Goal: Transaction & Acquisition: Purchase product/service

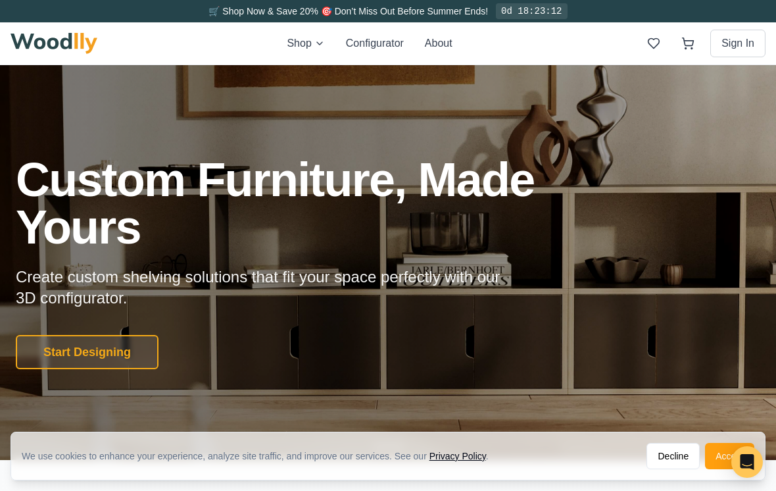
click at [565, 460] on button "Accept" at bounding box center [729, 456] width 49 height 26
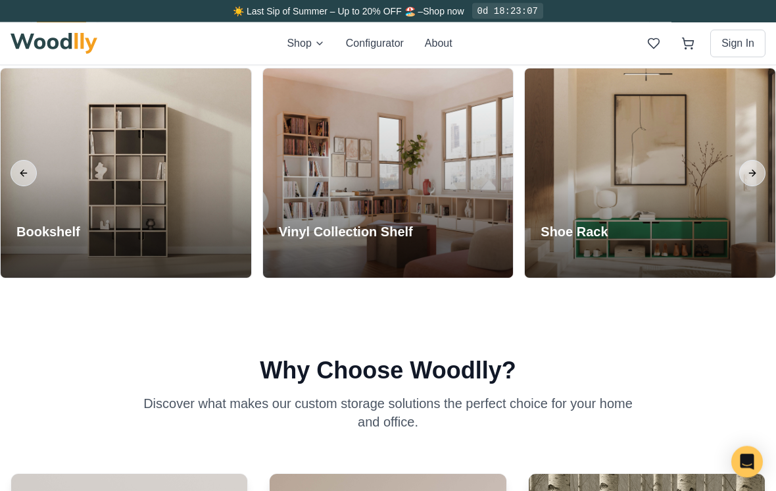
scroll to position [1098, 0]
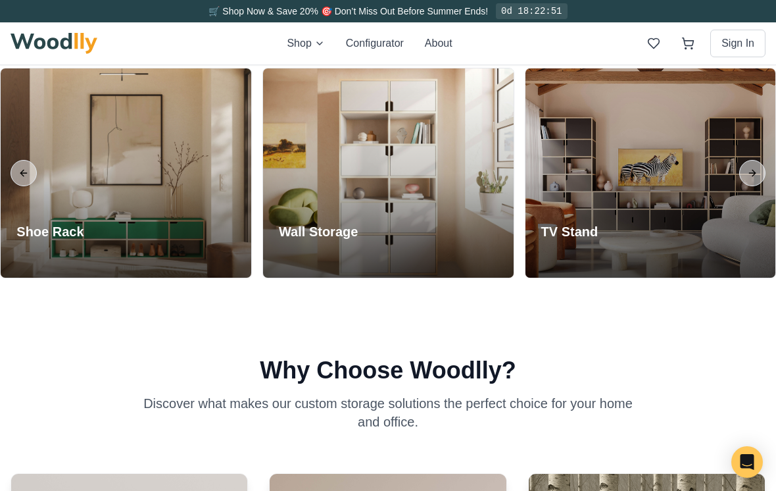
click at [435, 217] on div at bounding box center [388, 172] width 251 height 209
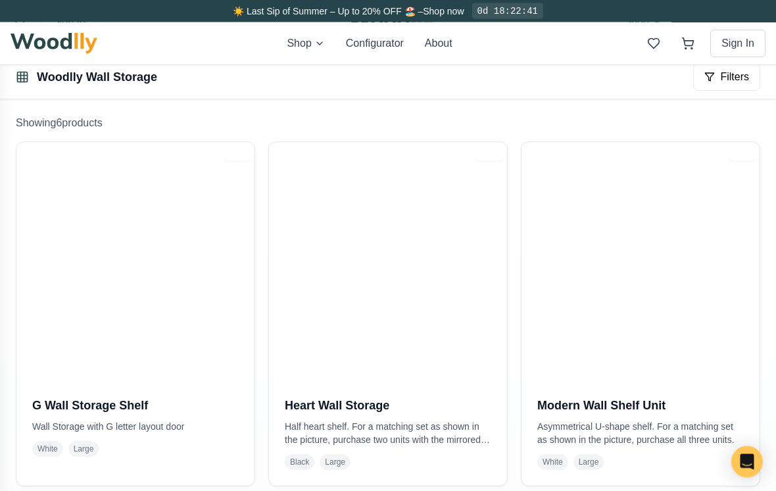
scroll to position [216, 0]
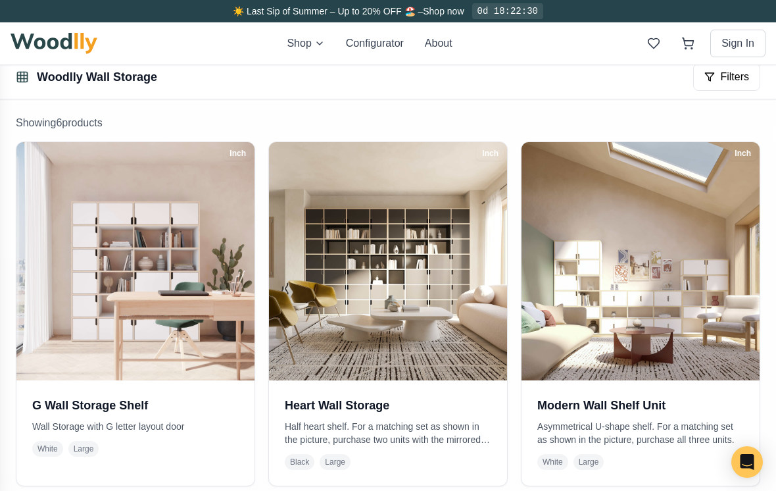
click at [565, 310] on img at bounding box center [641, 261] width 238 height 238
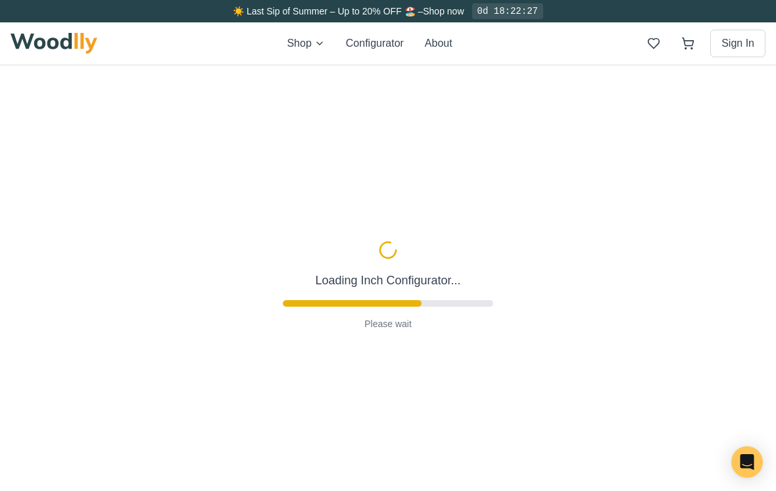
type input "63"
type input "3"
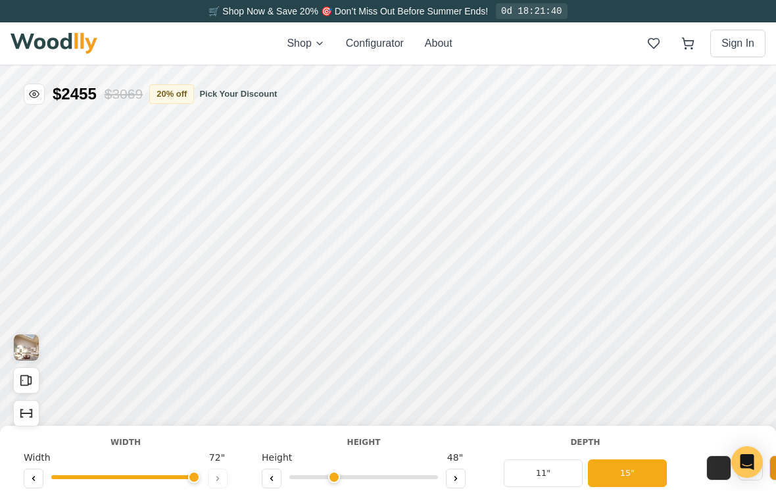
click at [29, 345] on img "View Gallery" at bounding box center [26, 347] width 25 height 26
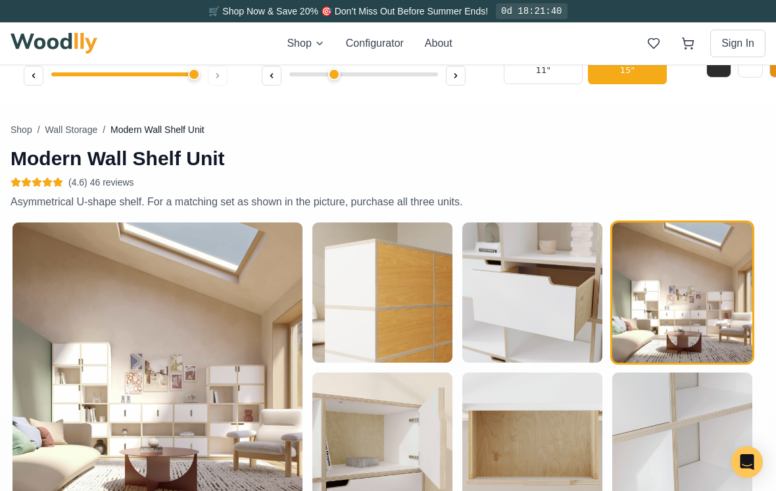
scroll to position [452, 0]
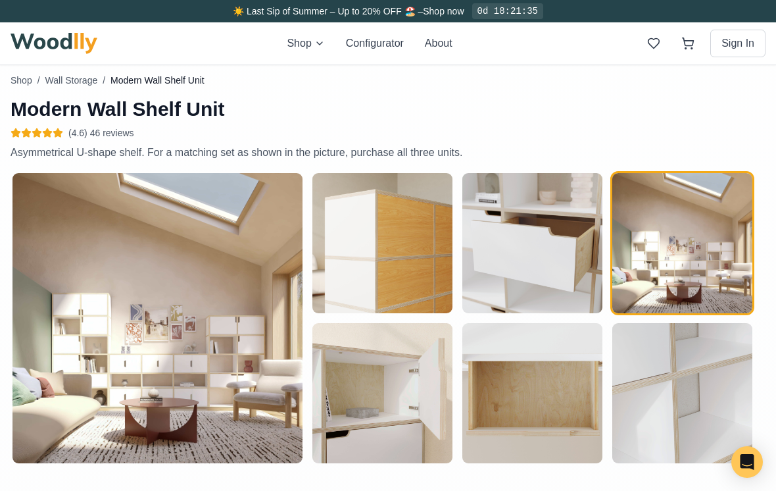
click at [93, 359] on img "button" at bounding box center [157, 318] width 290 height 290
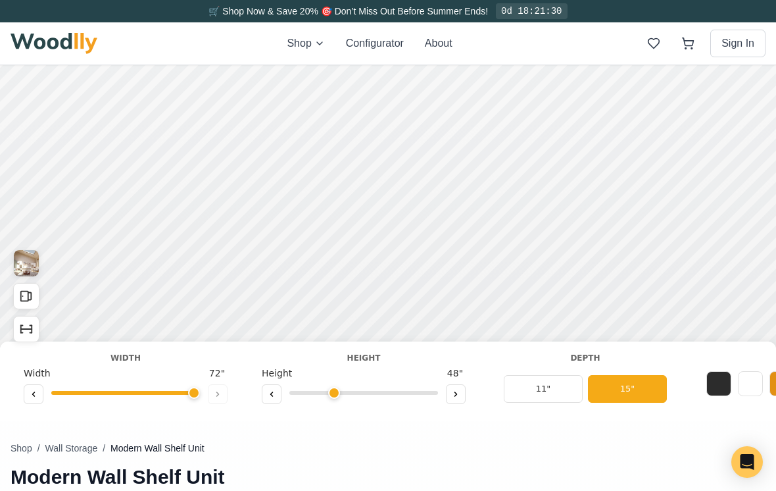
scroll to position [0, 0]
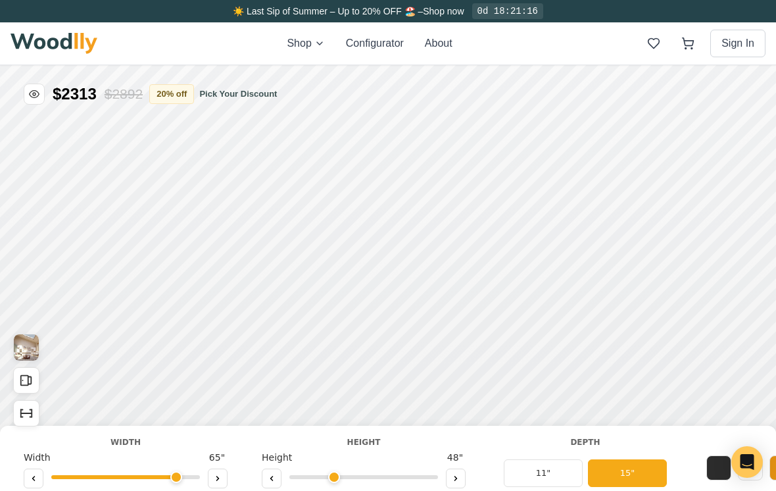
click at [34, 481] on icon at bounding box center [34, 478] width 8 height 8
click at [37, 483] on button at bounding box center [34, 478] width 20 height 20
type input "63"
click at [452, 479] on icon at bounding box center [456, 478] width 8 height 8
click at [461, 470] on button at bounding box center [456, 478] width 20 height 20
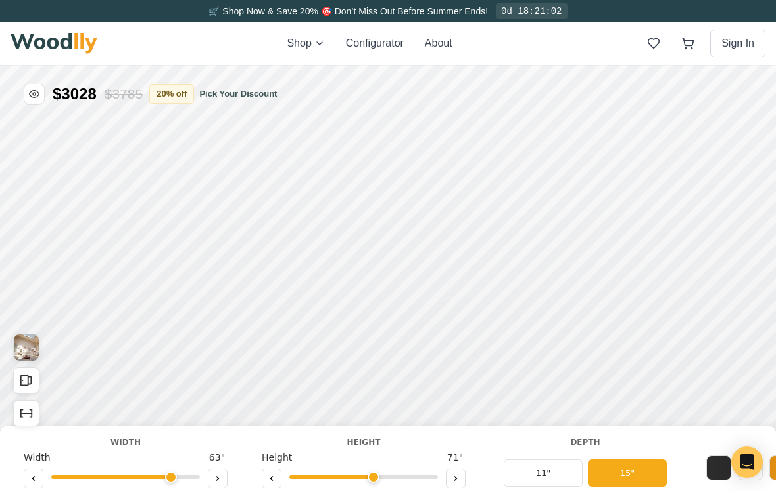
click at [461, 473] on button at bounding box center [456, 478] width 20 height 20
click at [272, 479] on icon at bounding box center [272, 478] width 2 height 4
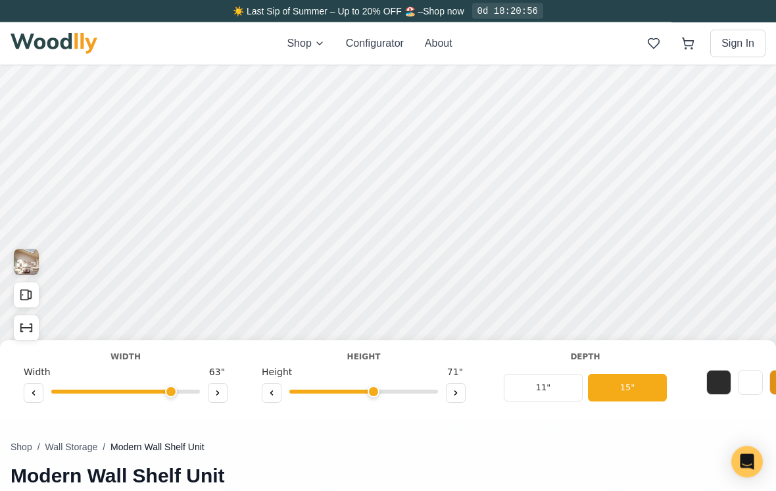
scroll to position [92, 0]
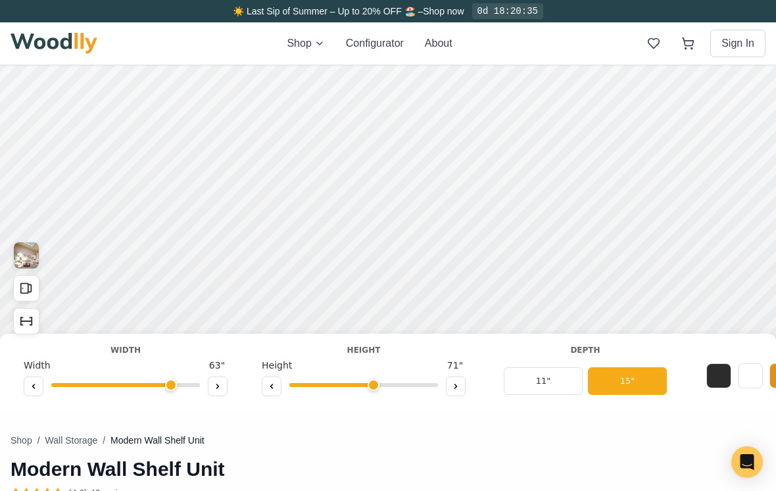
click at [456, 389] on icon at bounding box center [456, 386] width 8 height 8
click at [307, 127] on icon at bounding box center [303, 128] width 16 height 16
click at [310, 125] on icon at bounding box center [303, 128] width 16 height 16
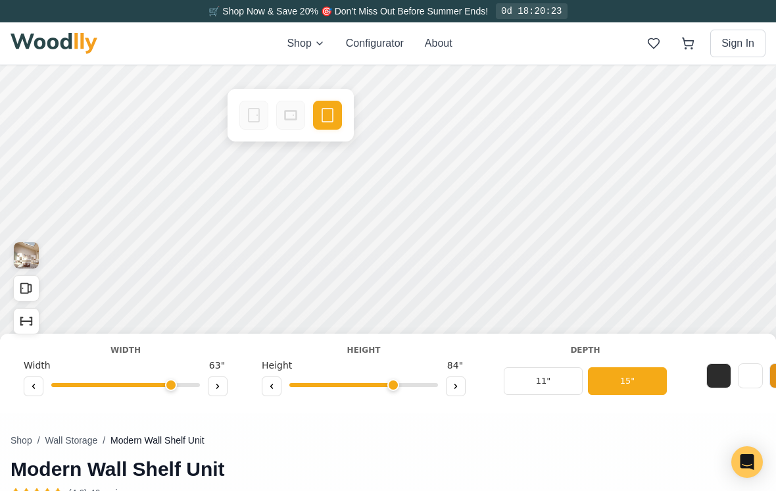
click at [258, 114] on icon at bounding box center [254, 115] width 16 height 16
click at [258, 115] on icon at bounding box center [254, 115] width 16 height 16
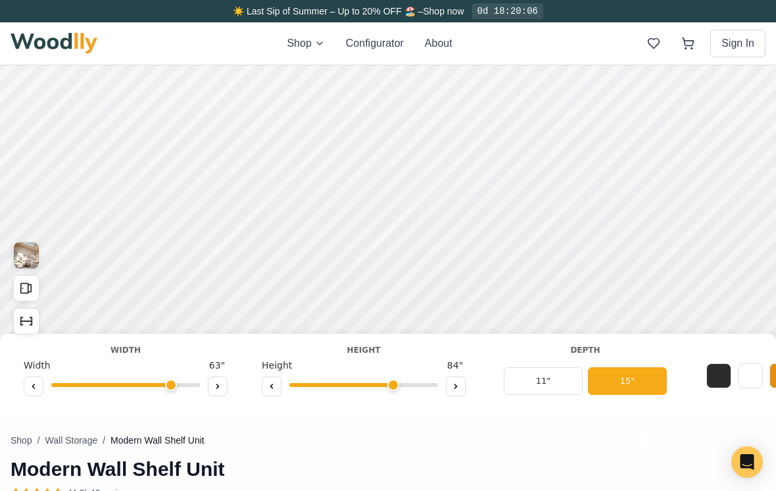
click at [270, 381] on button at bounding box center [272, 386] width 20 height 20
click at [274, 384] on icon at bounding box center [272, 386] width 8 height 8
click at [278, 385] on button at bounding box center [272, 386] width 20 height 20
type input "3"
click at [33, 257] on img "View Gallery" at bounding box center [26, 255] width 25 height 26
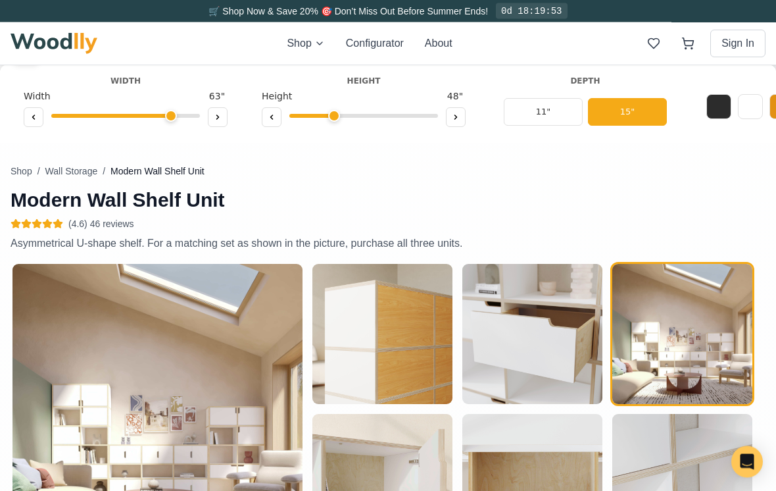
scroll to position [452, 0]
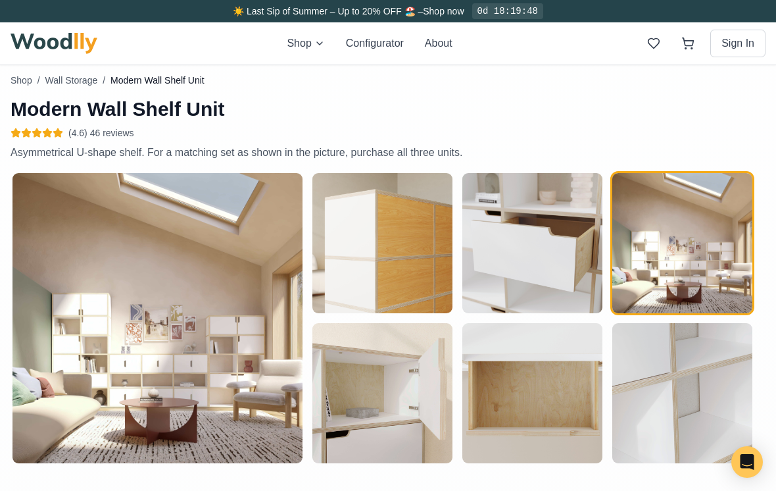
click at [381, 51] on button "Configurator" at bounding box center [375, 44] width 58 height 16
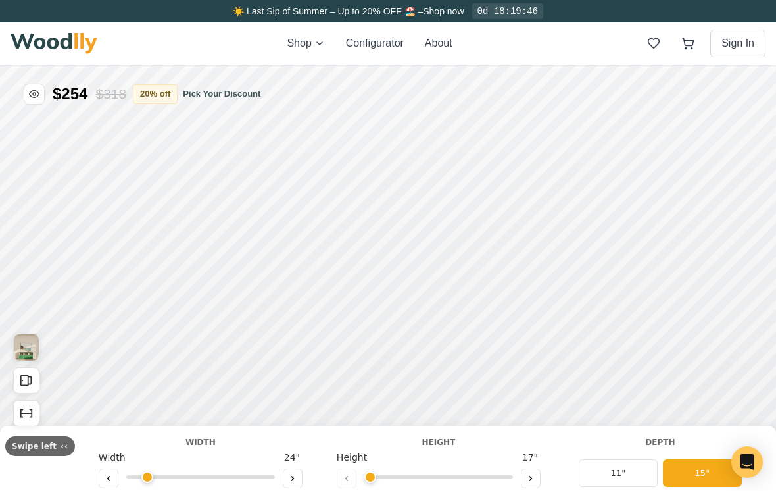
type input "63"
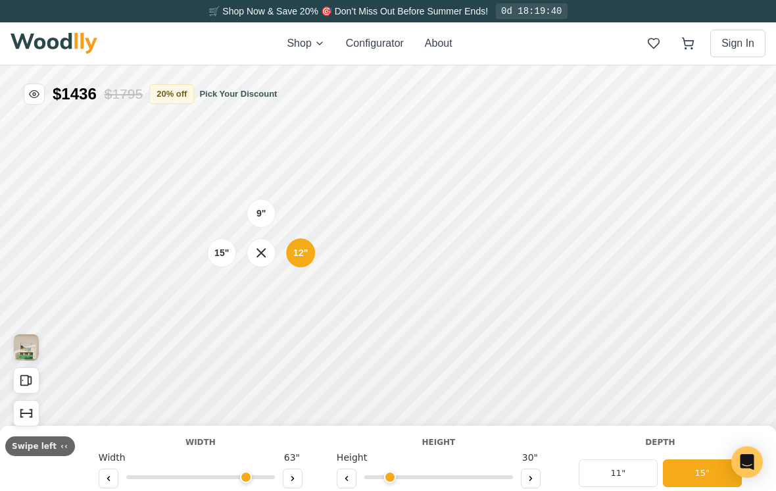
click at [222, 251] on div "15"" at bounding box center [221, 253] width 14 height 14
click at [524, 487] on button at bounding box center [531, 478] width 20 height 20
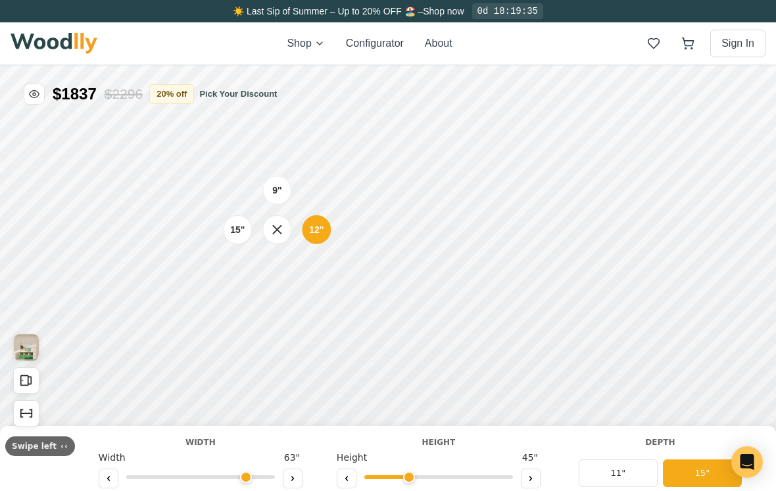
click at [239, 224] on div "15"" at bounding box center [237, 229] width 14 height 14
click at [527, 474] on icon at bounding box center [531, 478] width 8 height 8
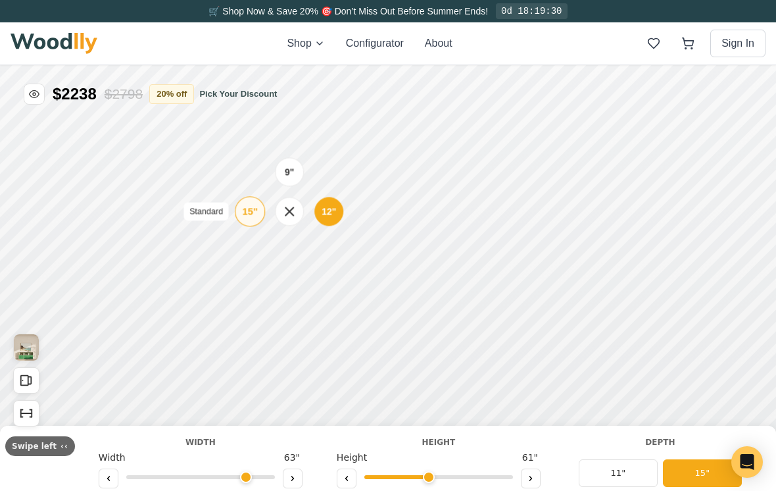
click at [254, 212] on div "15"" at bounding box center [250, 211] width 15 height 14
click at [527, 477] on icon at bounding box center [531, 478] width 8 height 8
type input "5"
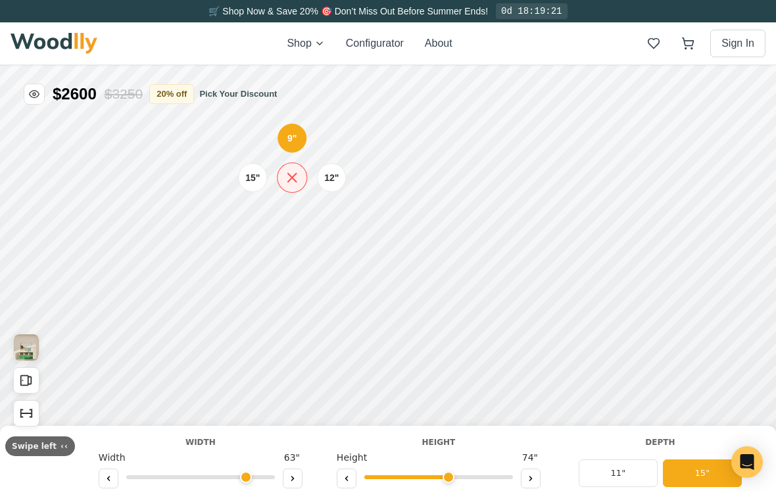
click at [299, 176] on icon at bounding box center [292, 177] width 16 height 16
click at [256, 181] on div "15"" at bounding box center [252, 177] width 14 height 14
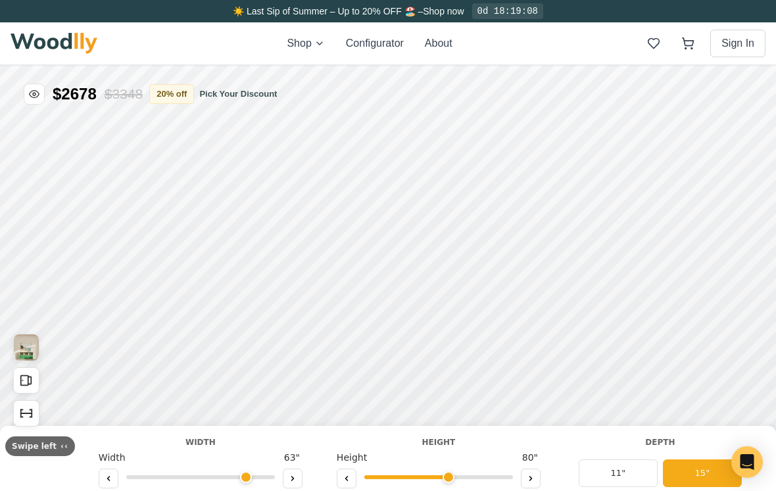
click at [28, 347] on img "View Gallery" at bounding box center [26, 347] width 25 height 26
click at [289, 479] on icon at bounding box center [293, 478] width 8 height 8
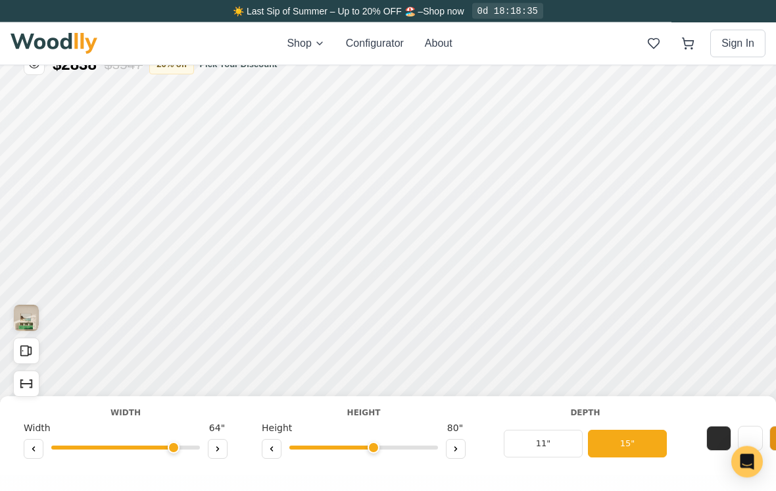
scroll to position [32, 0]
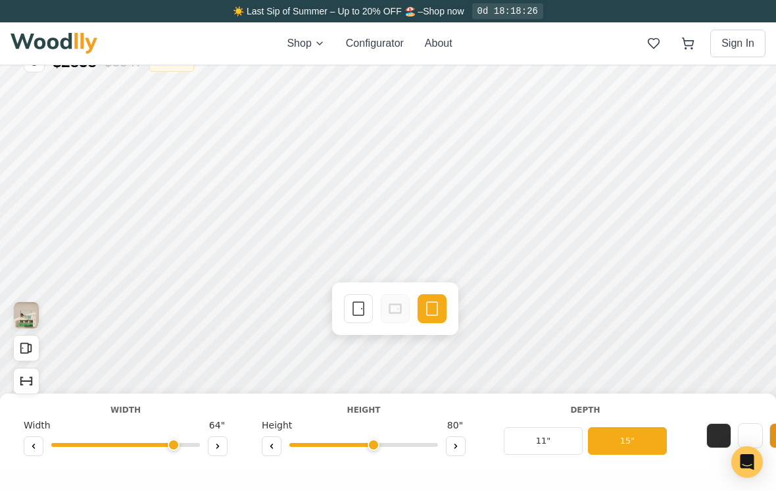
click at [17, 401] on div "Width Width 64 " Height Height 80 " Depth 11" 15" Color Style Classic Modern La…" at bounding box center [388, 433] width 776 height 80
click at [29, 382] on icon "Show Dimensions" at bounding box center [26, 381] width 14 height 14
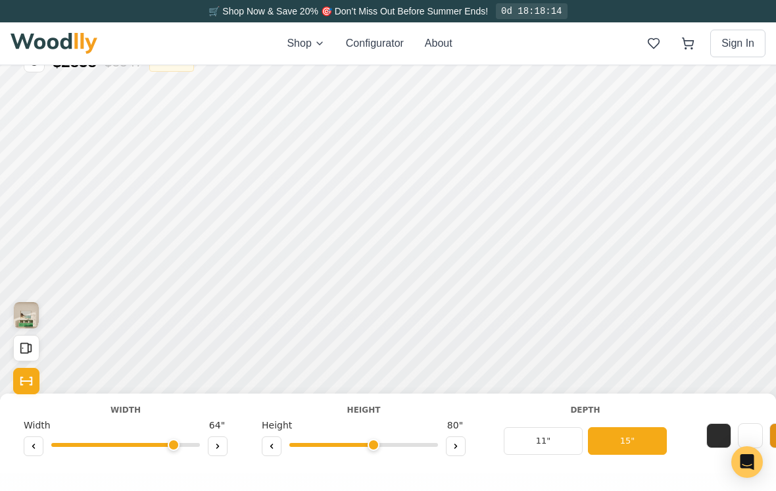
click at [29, 376] on icon "Show Dimensions" at bounding box center [26, 381] width 14 height 14
click at [27, 353] on rect "Open All Doors and Drawers" at bounding box center [24, 348] width 7 height 10
click at [35, 346] on button "Close All Doors and Drawers" at bounding box center [26, 348] width 26 height 26
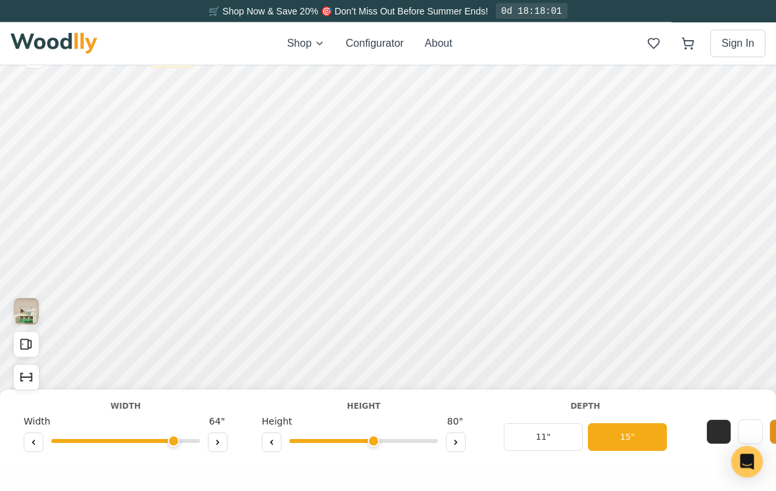
scroll to position [36, 0]
click at [39, 444] on button at bounding box center [34, 442] width 20 height 20
click at [39, 441] on button at bounding box center [34, 442] width 20 height 20
click at [34, 441] on icon at bounding box center [34, 442] width 2 height 4
click at [36, 444] on icon at bounding box center [34, 442] width 8 height 8
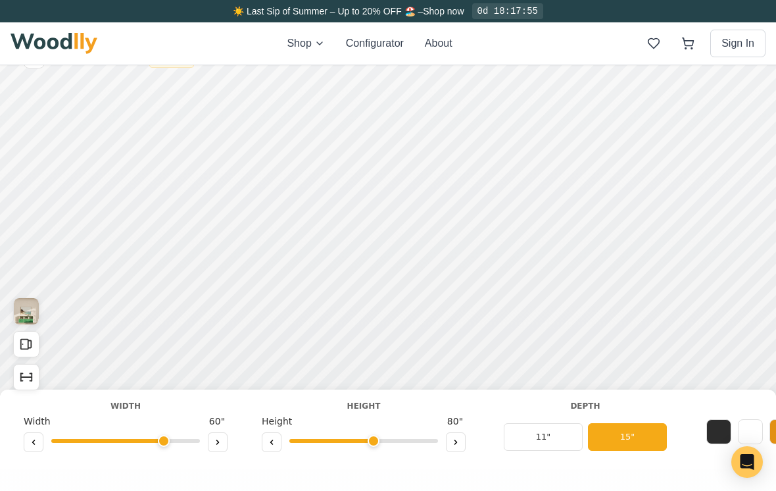
click at [37, 443] on button at bounding box center [34, 442] width 20 height 20
click at [38, 443] on button at bounding box center [34, 442] width 20 height 20
click at [37, 446] on button at bounding box center [34, 442] width 20 height 20
click at [34, 445] on icon at bounding box center [34, 442] width 8 height 8
click at [30, 446] on button at bounding box center [34, 442] width 20 height 20
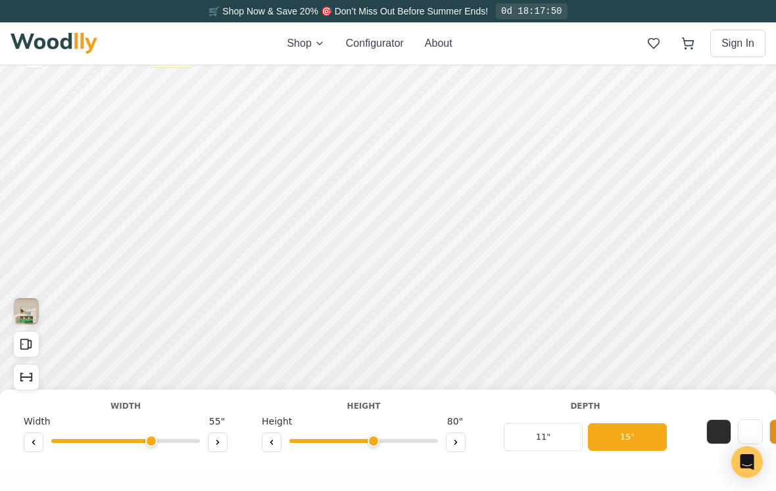
click at [32, 446] on button at bounding box center [34, 442] width 20 height 20
click at [37, 449] on button at bounding box center [34, 442] width 20 height 20
click at [43, 445] on button at bounding box center [34, 442] width 20 height 20
click at [38, 448] on button at bounding box center [34, 442] width 20 height 20
click at [39, 444] on button at bounding box center [34, 442] width 20 height 20
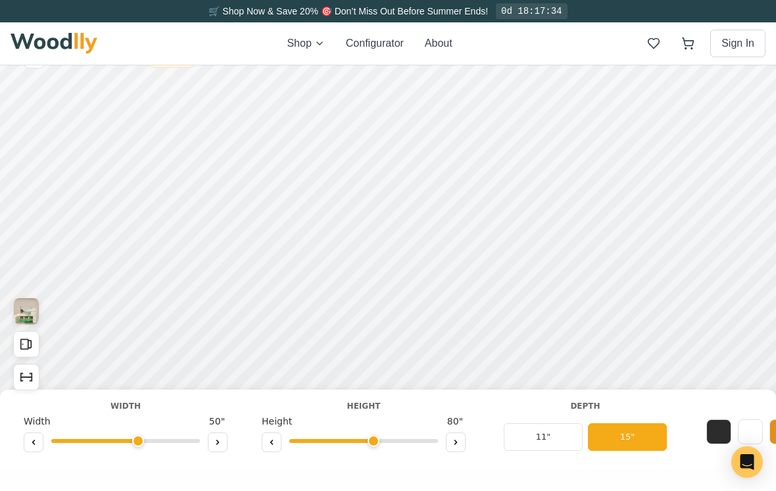
click at [27, 443] on button at bounding box center [34, 442] width 20 height 20
click at [31, 441] on icon at bounding box center [34, 442] width 8 height 8
click at [214, 439] on icon at bounding box center [218, 442] width 8 height 8
click at [218, 437] on button at bounding box center [218, 442] width 20 height 20
type input "50"
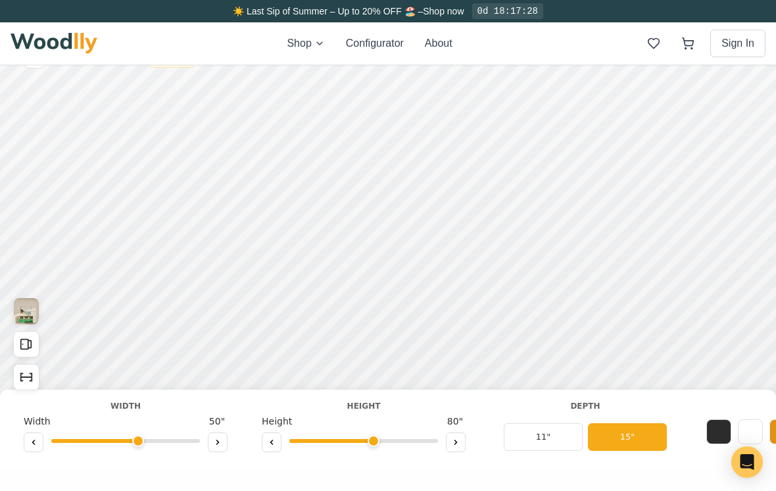
click at [272, 437] on button at bounding box center [272, 442] width 20 height 20
click at [274, 437] on button at bounding box center [272, 442] width 20 height 20
click at [272, 441] on icon at bounding box center [272, 442] width 2 height 4
type input "2"
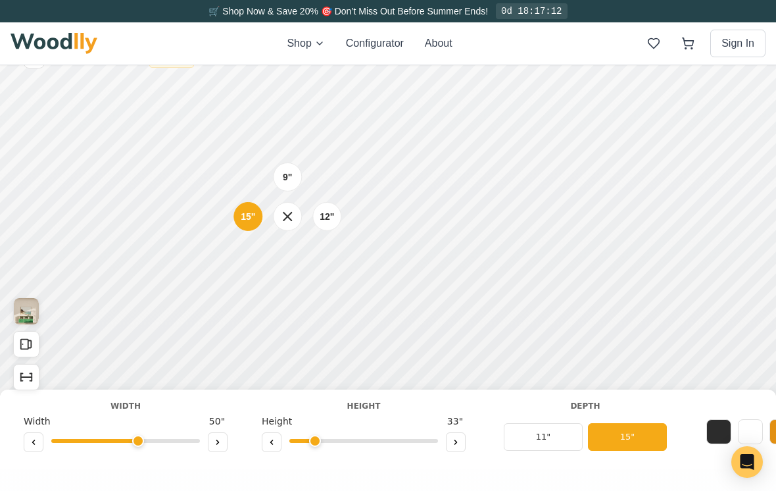
click at [287, 171] on div "9"" at bounding box center [287, 177] width 9 height 14
click at [26, 381] on icon "Show Dimensions" at bounding box center [26, 377] width 14 height 14
click at [24, 385] on button "Show Dimensions" at bounding box center [26, 377] width 26 height 26
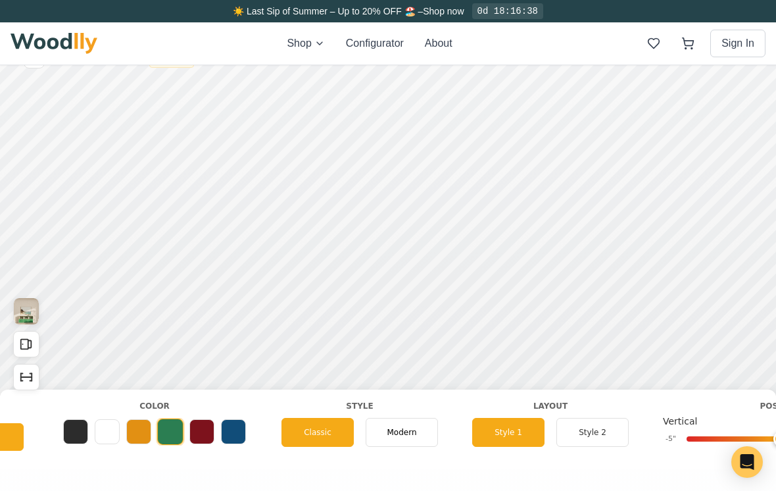
scroll to position [0, 644]
click at [404, 437] on span "Modern" at bounding box center [400, 432] width 30 height 12
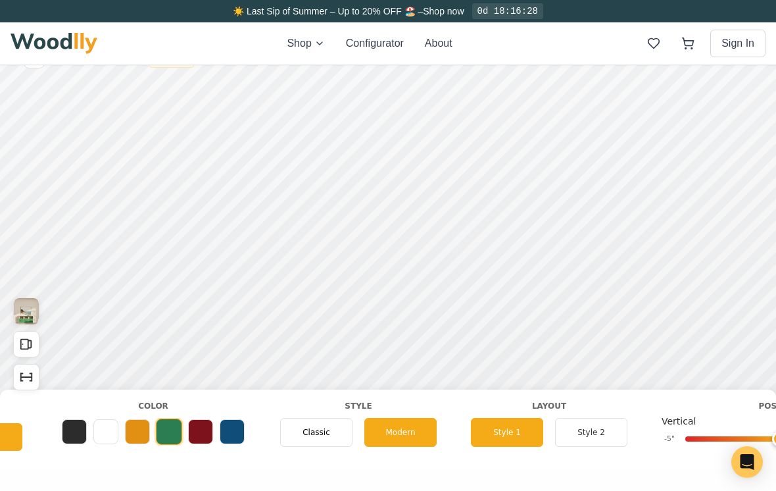
click at [313, 436] on span "Classic" at bounding box center [317, 432] width 28 height 12
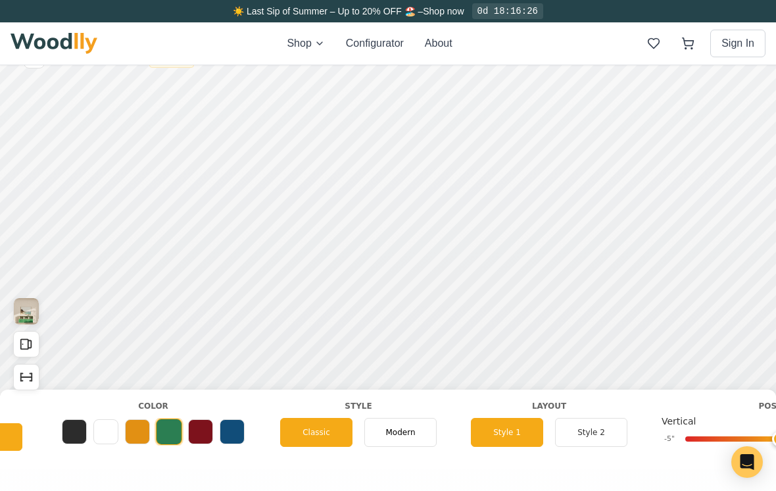
click at [565, 437] on button "Style 2" at bounding box center [591, 432] width 72 height 29
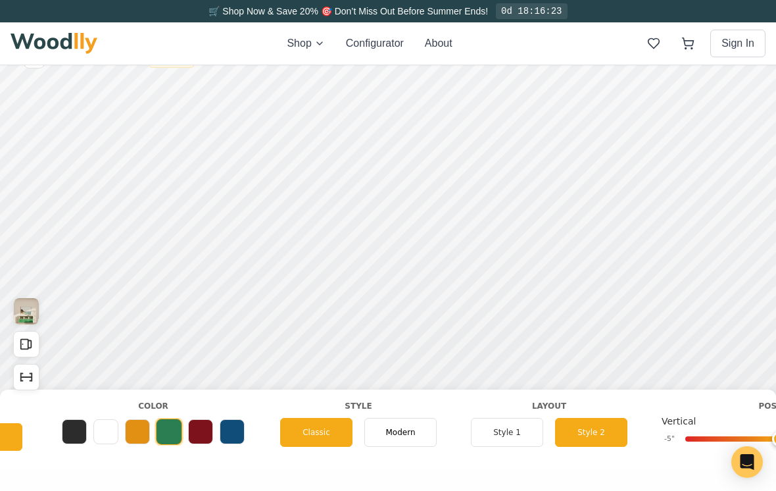
click at [508, 435] on button "Style 1" at bounding box center [507, 432] width 72 height 29
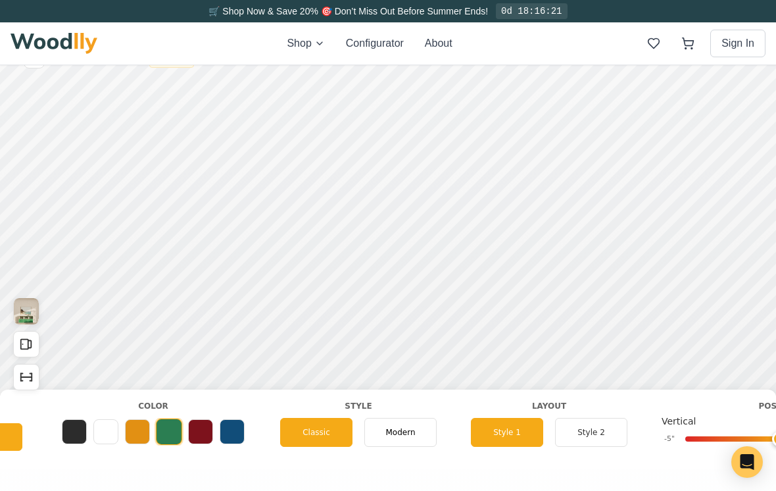
click at [139, 433] on button at bounding box center [137, 431] width 25 height 25
click at [235, 431] on button at bounding box center [232, 431] width 25 height 25
click at [141, 434] on button at bounding box center [137, 431] width 25 height 25
click at [105, 435] on button at bounding box center [105, 431] width 25 height 25
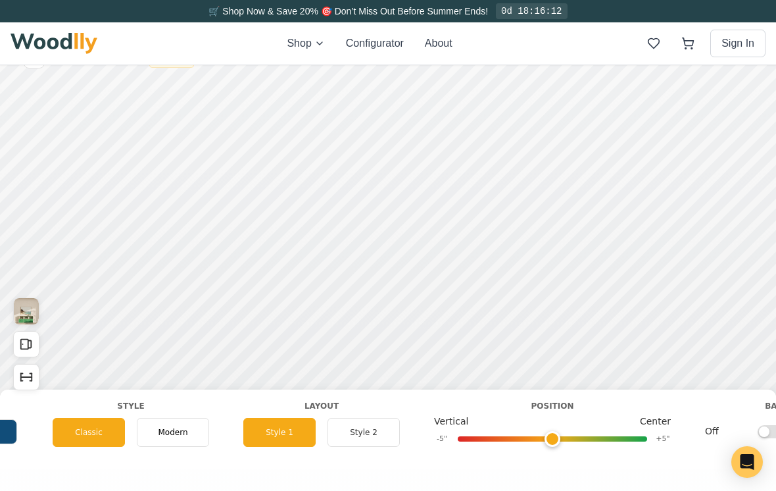
scroll to position [0, 873]
type input "0"
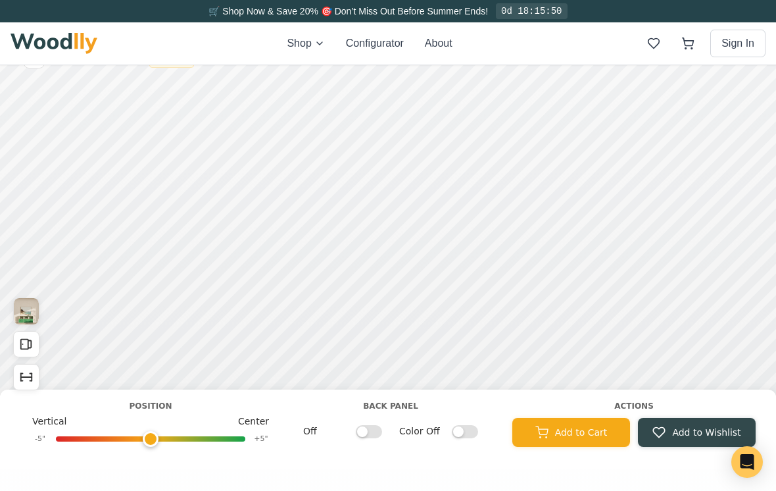
scroll to position [0, 1277]
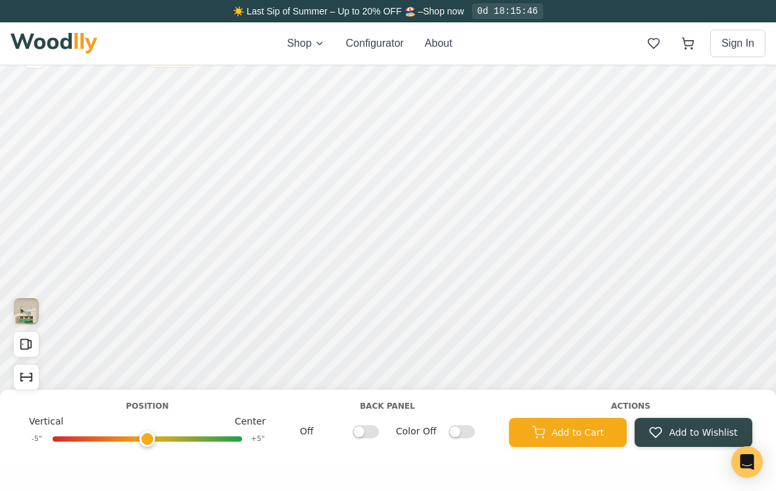
click at [369, 429] on input "Off" at bounding box center [366, 430] width 26 height 13
click at [368, 432] on input "On" at bounding box center [366, 430] width 26 height 13
checkbox input "false"
click at [463, 429] on input "Color Off" at bounding box center [462, 430] width 26 height 13
click at [467, 433] on input "Color On" at bounding box center [462, 430] width 26 height 13
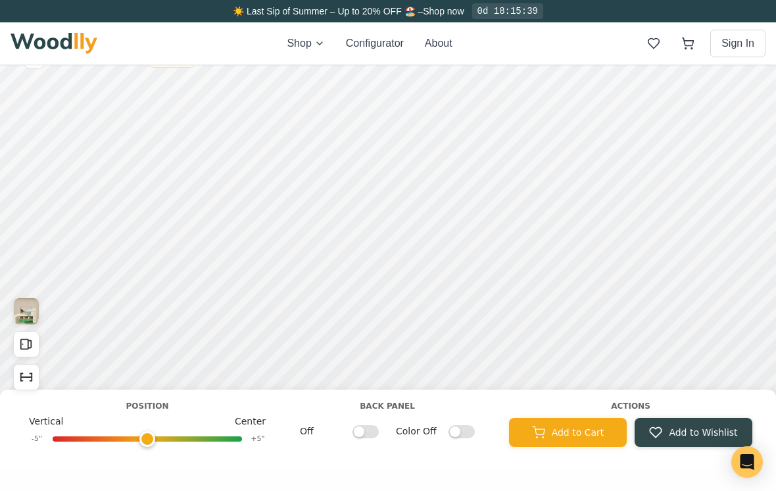
click at [467, 428] on input "Color Off" at bounding box center [462, 430] width 26 height 13
click at [464, 428] on input "Color On" at bounding box center [462, 430] width 26 height 13
click at [463, 426] on input "Color Off" at bounding box center [462, 430] width 26 height 13
click at [464, 422] on div "Back Panel Off Color On" at bounding box center [387, 419] width 196 height 38
click at [463, 435] on input "Color On" at bounding box center [462, 430] width 26 height 13
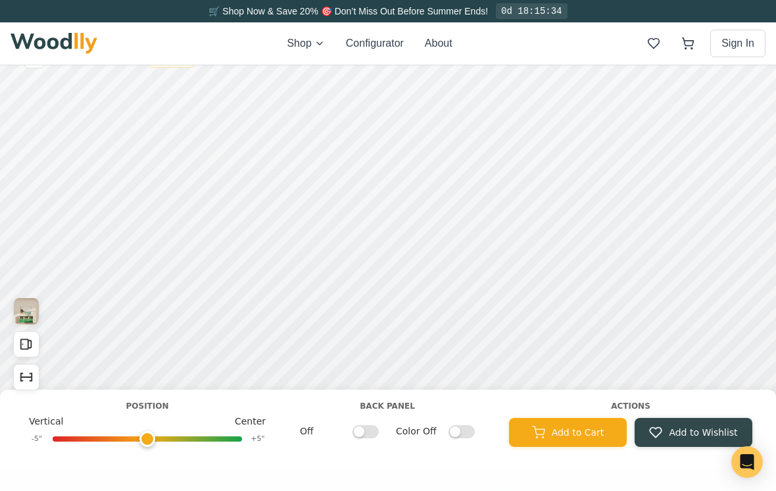
click at [462, 426] on input "Color Off" at bounding box center [462, 430] width 26 height 13
checkbox input "true"
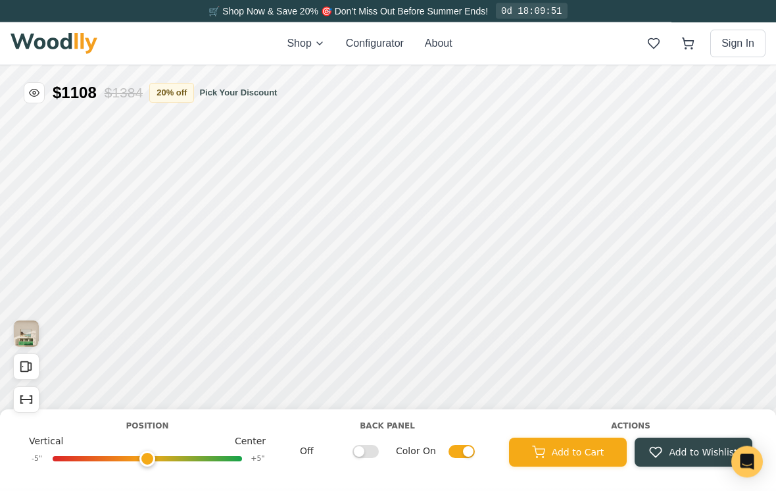
scroll to position [0, 0]
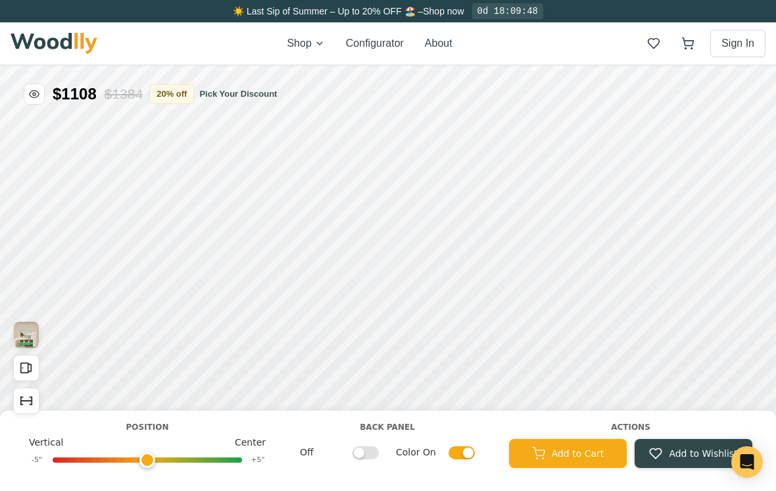
click at [187, 95] on button "20 % off" at bounding box center [171, 94] width 45 height 20
